Goal: Task Accomplishment & Management: Manage account settings

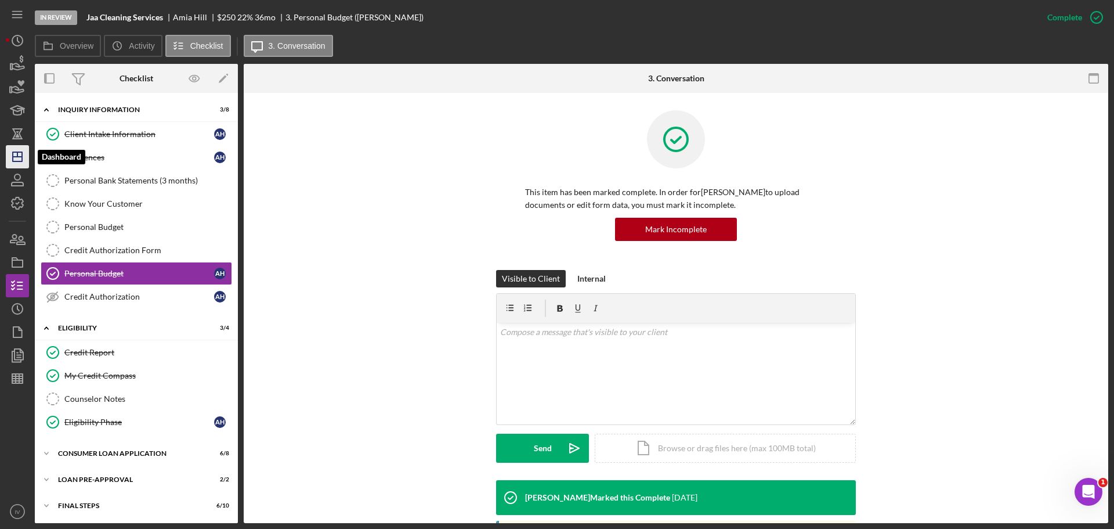
click at [21, 157] on line "button" at bounding box center [17, 157] width 9 height 0
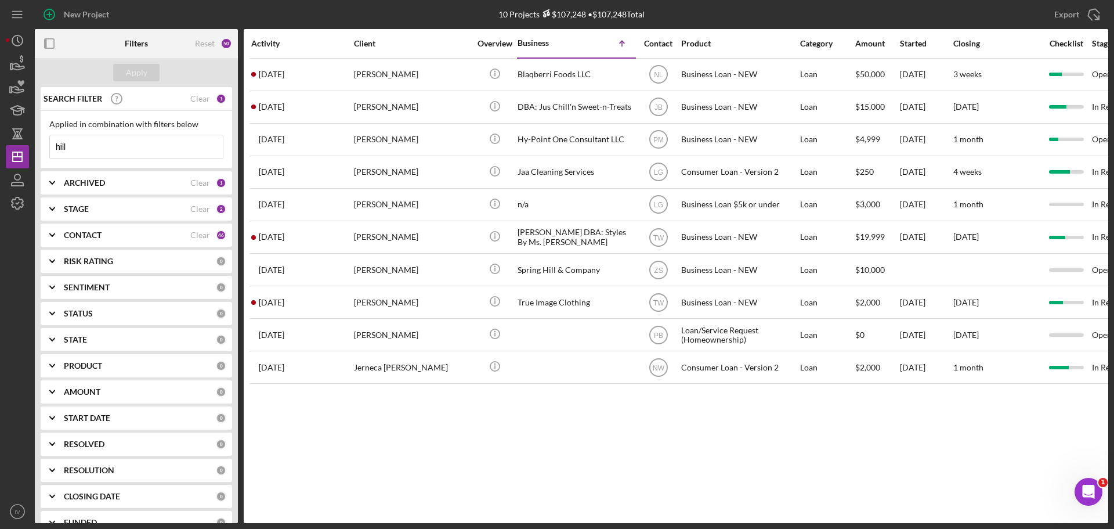
drag, startPoint x: 100, startPoint y: 150, endPoint x: 46, endPoint y: 143, distance: 53.8
click at [46, 143] on div "Applied in combination with filters below hill Icon/Menu Close" at bounding box center [137, 139] width 192 height 57
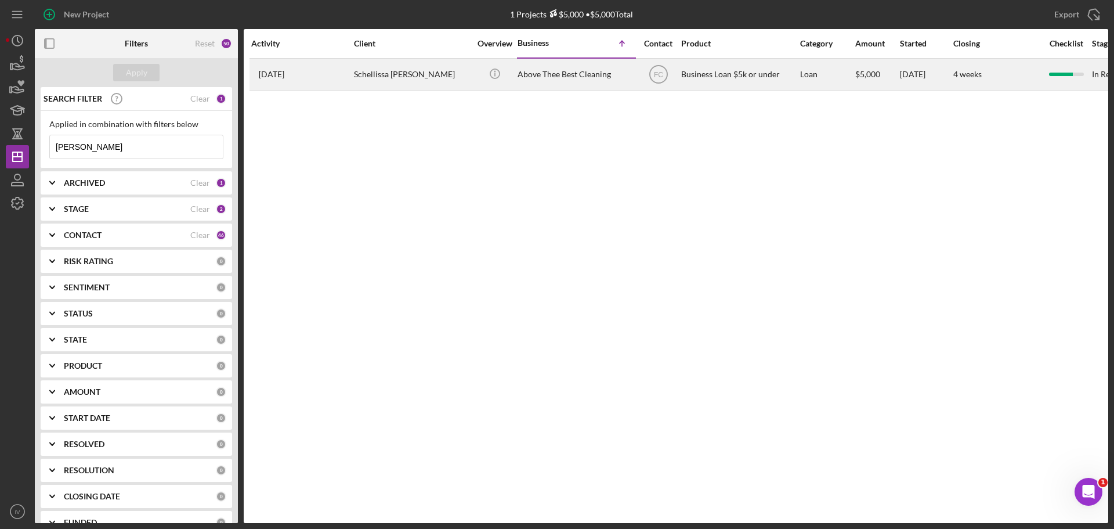
type input "[PERSON_NAME]"
click at [378, 73] on div "Schellissa [PERSON_NAME]" at bounding box center [412, 74] width 116 height 31
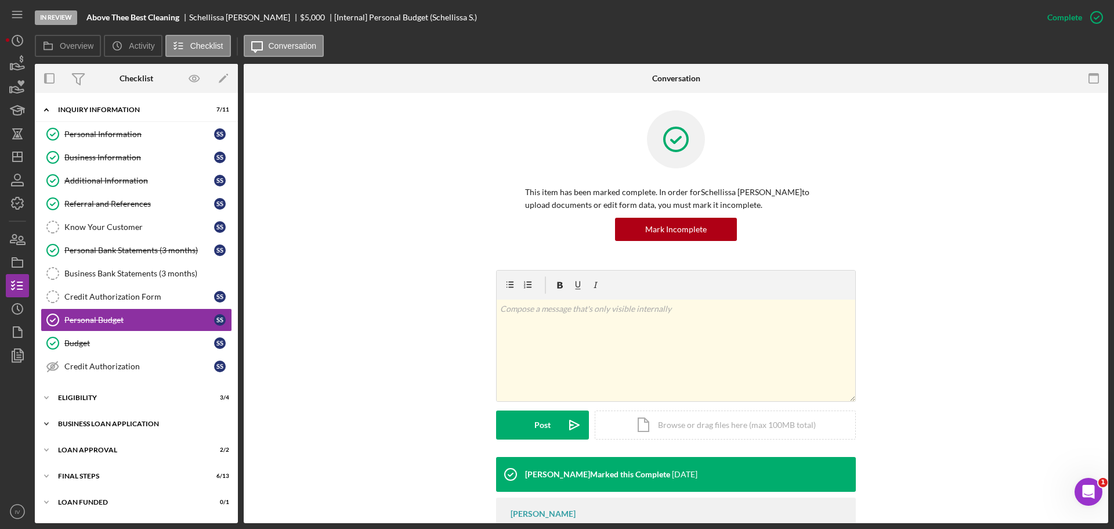
click at [98, 424] on div "BUSINESS LOAN APPLICATION" at bounding box center [140, 423] width 165 height 7
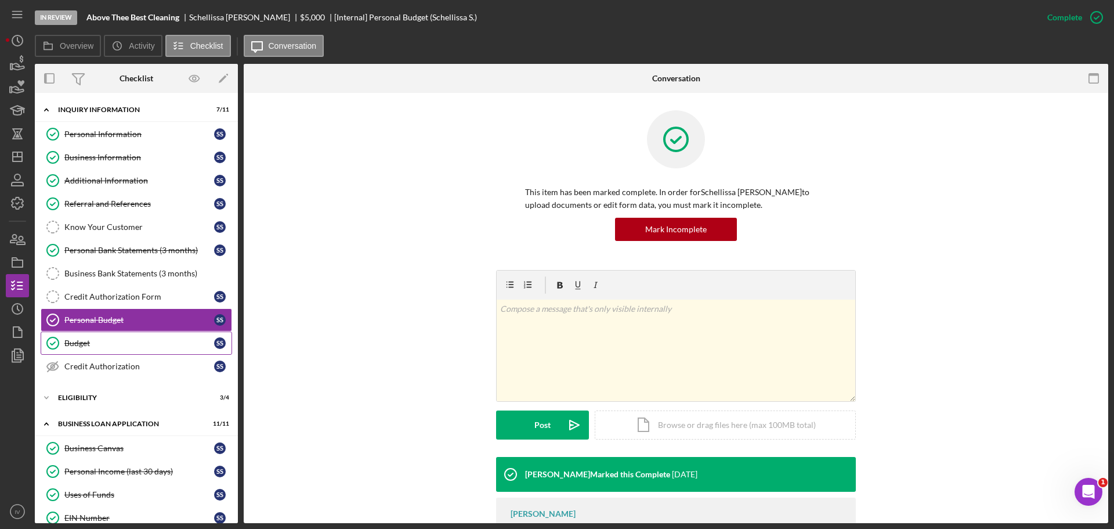
scroll to position [232, 0]
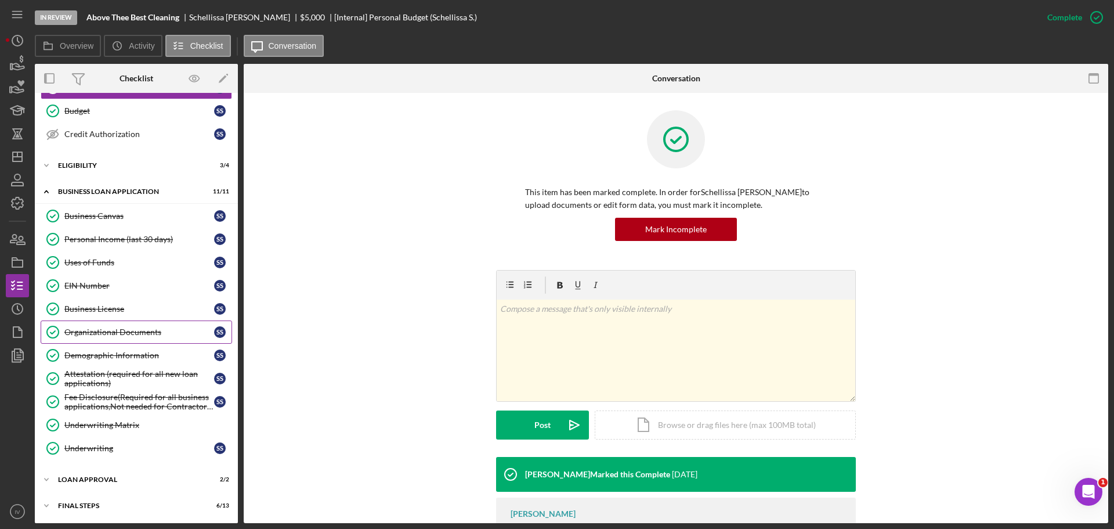
click at [113, 335] on div "Organizational Documents" at bounding box center [139, 331] width 150 height 9
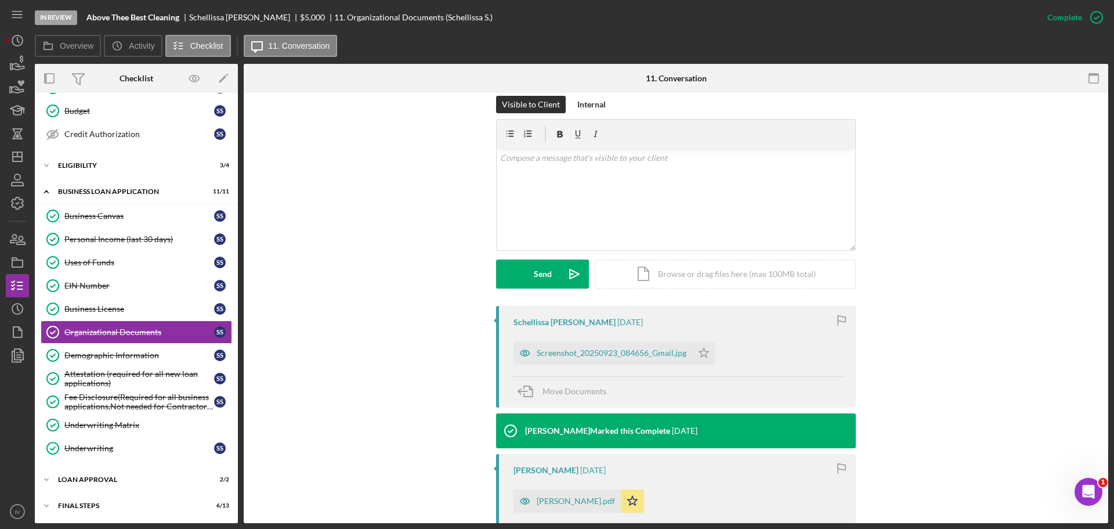
scroll to position [232, 0]
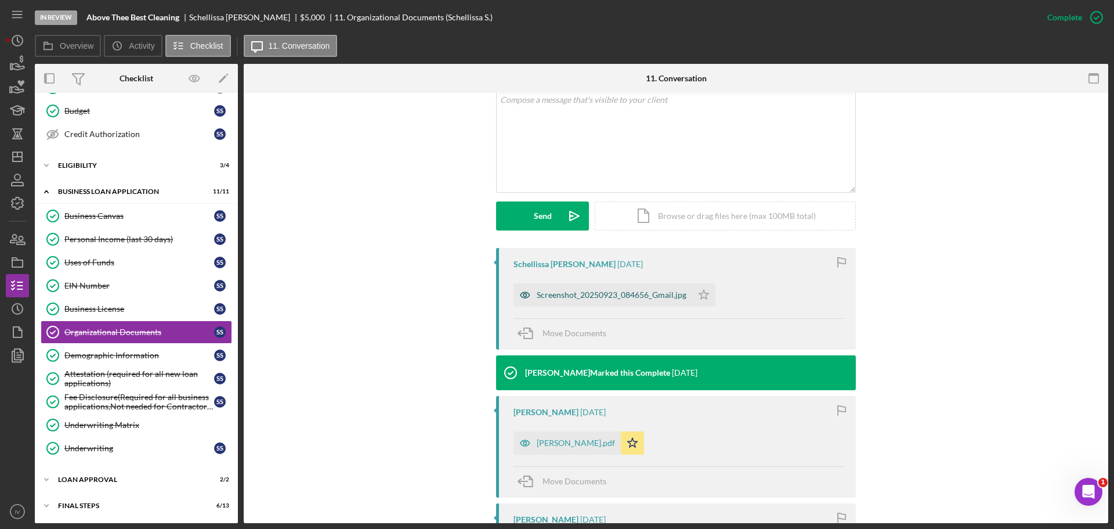
click at [589, 294] on div "Screenshot_20250923_084656_Gmail.jpg" at bounding box center [612, 294] width 150 height 9
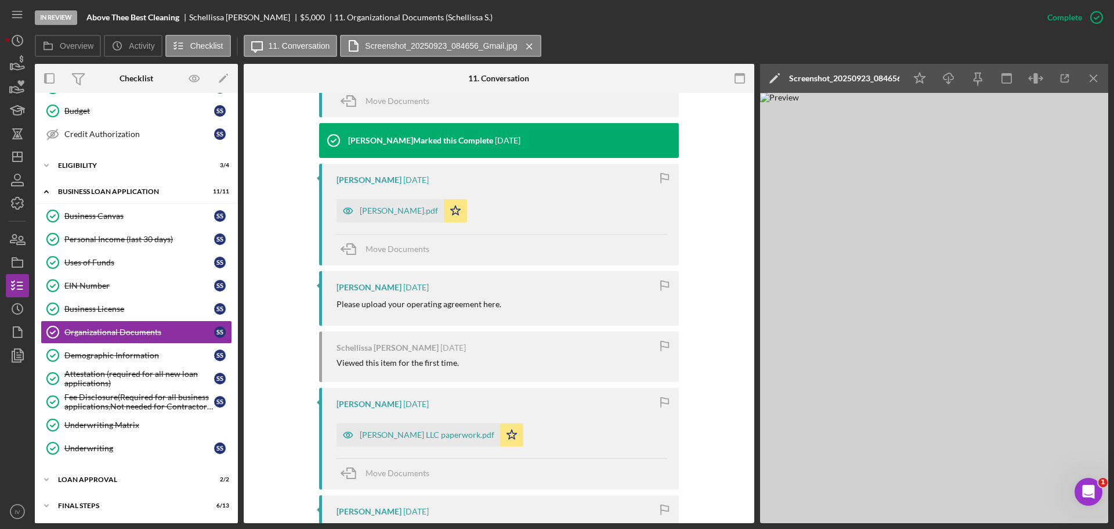
scroll to position [522, 0]
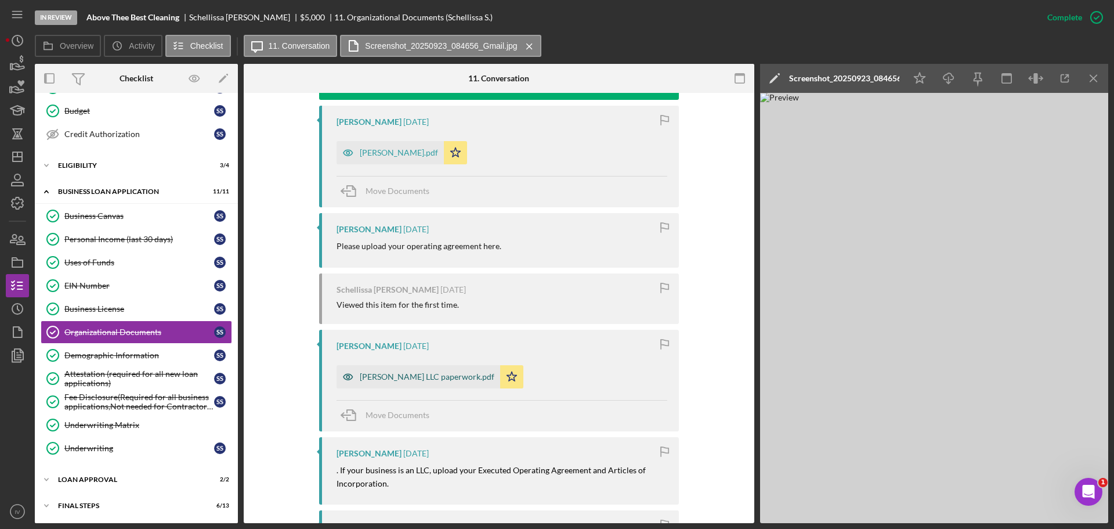
click at [411, 376] on div "[PERSON_NAME] LLC paperwork.pdf" at bounding box center [427, 376] width 135 height 9
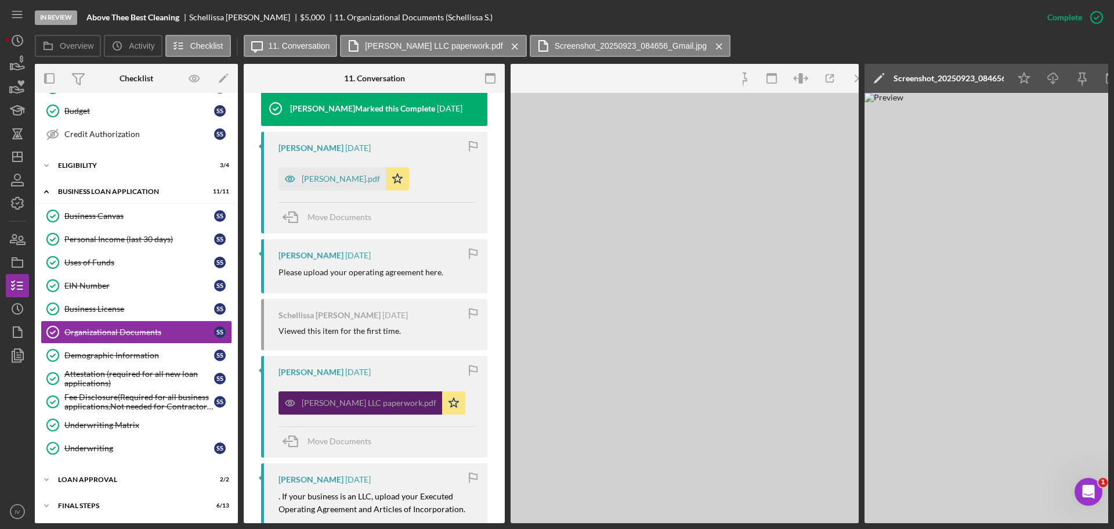
scroll to position [535, 0]
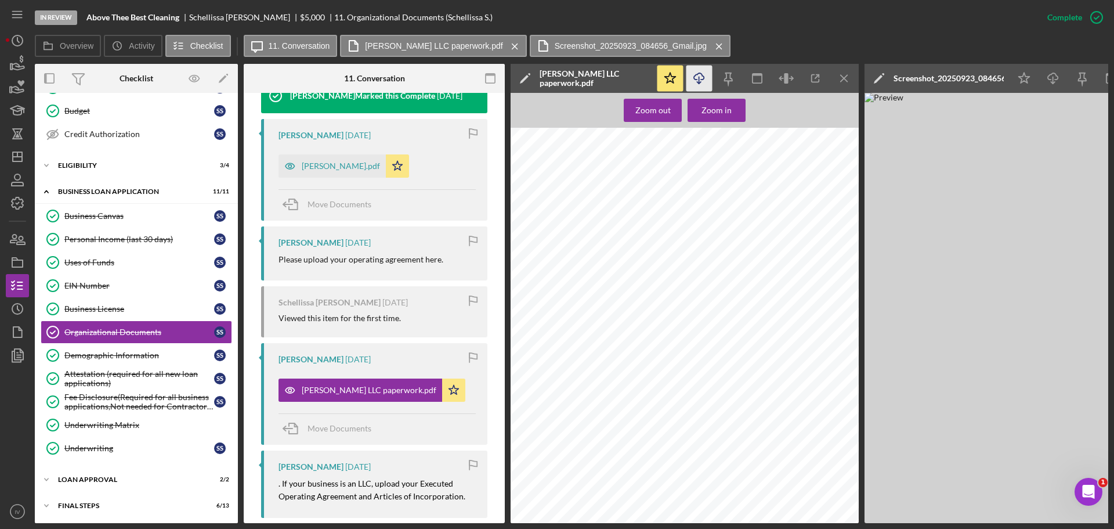
drag, startPoint x: 702, startPoint y: 77, endPoint x: 698, endPoint y: 82, distance: 6.6
click at [702, 78] on icon "Icon/Download" at bounding box center [700, 79] width 26 height 26
